Goal: Check status

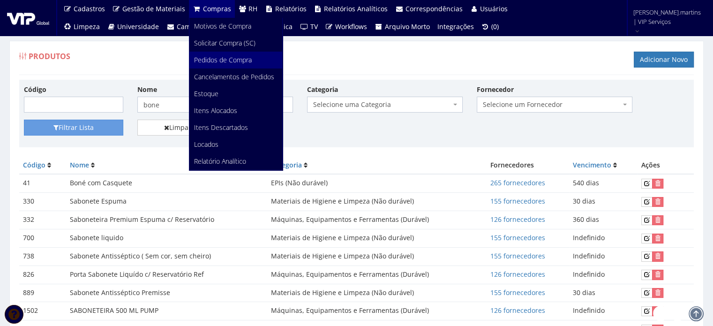
click at [213, 58] on span "Pedidos de Compra" at bounding box center [223, 59] width 58 height 9
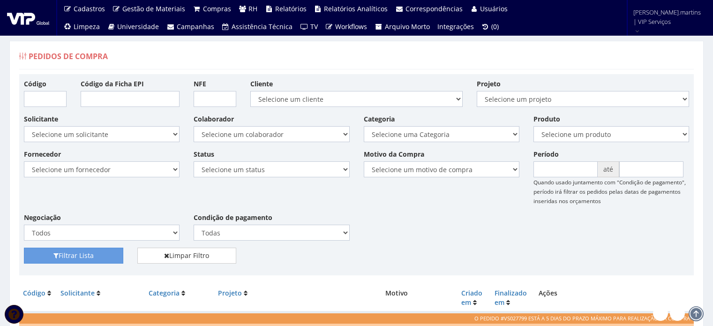
scroll to position [156, 0]
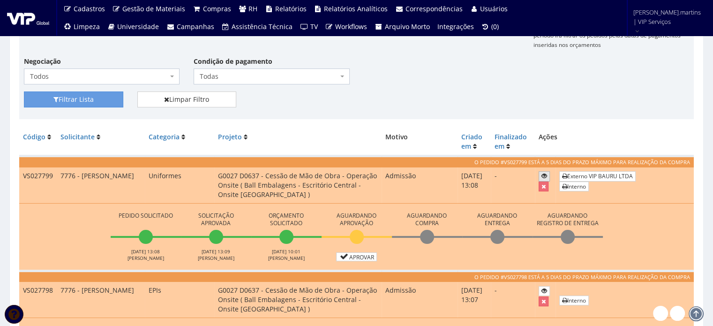
click at [545, 176] on icon at bounding box center [544, 176] width 6 height 7
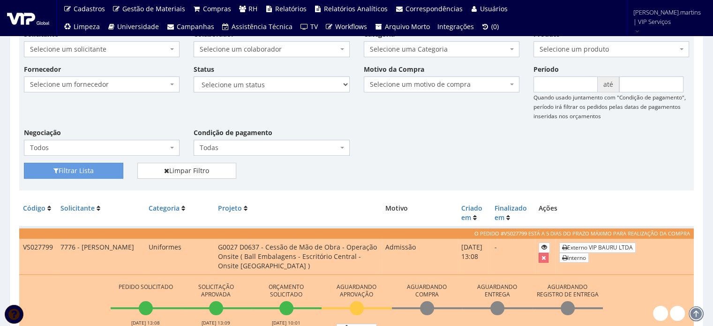
scroll to position [0, 0]
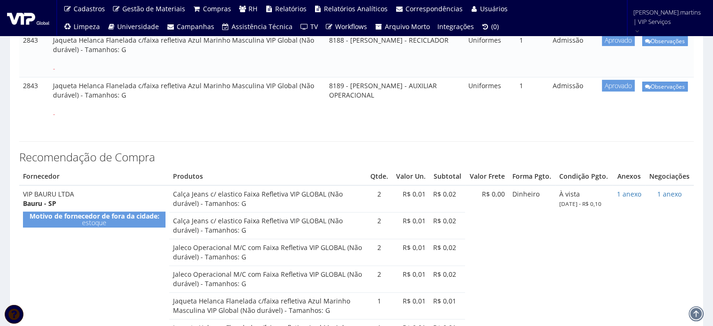
scroll to position [250, 0]
